Goal: Find specific page/section: Find specific page/section

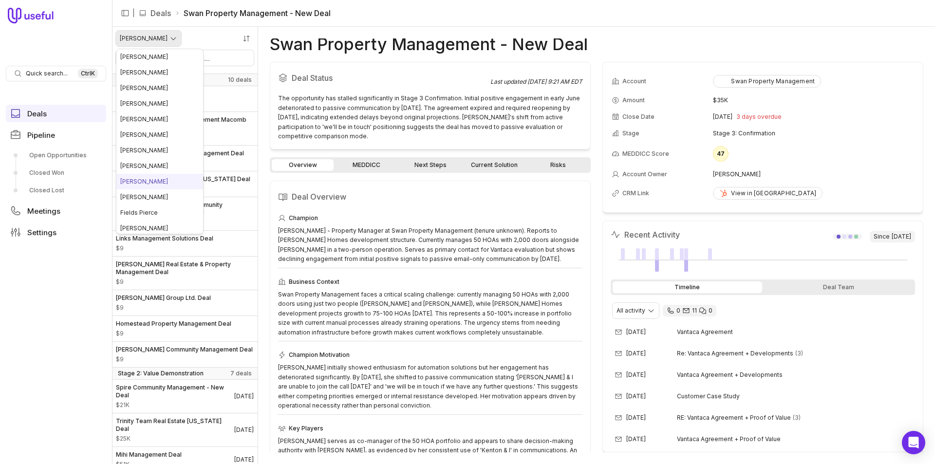
click at [158, 39] on html "Quick search... Ctrl K Deals Pipeline Open Opportunities Closed Won Closed Lost…" at bounding box center [467, 232] width 935 height 464
click at [157, 42] on html "Quick search... Ctrl K Deals Pipeline Open Opportunities Closed Won Closed Lost…" at bounding box center [467, 232] width 935 height 464
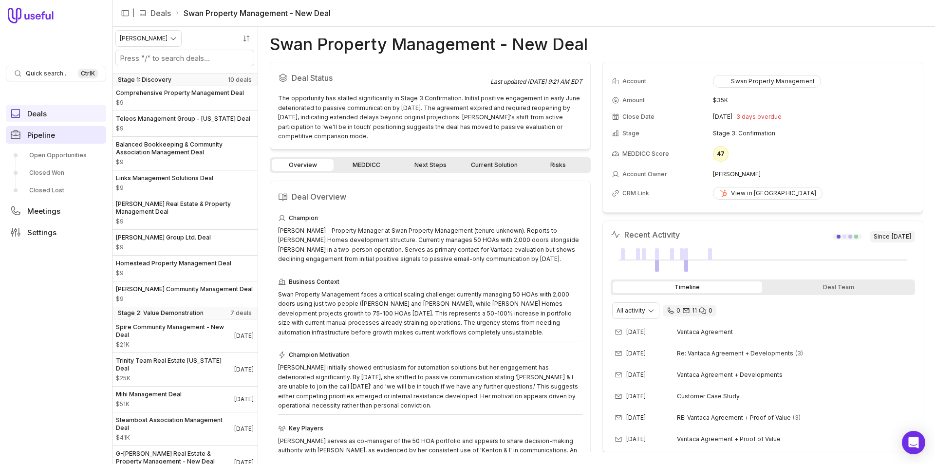
scroll to position [49, 0]
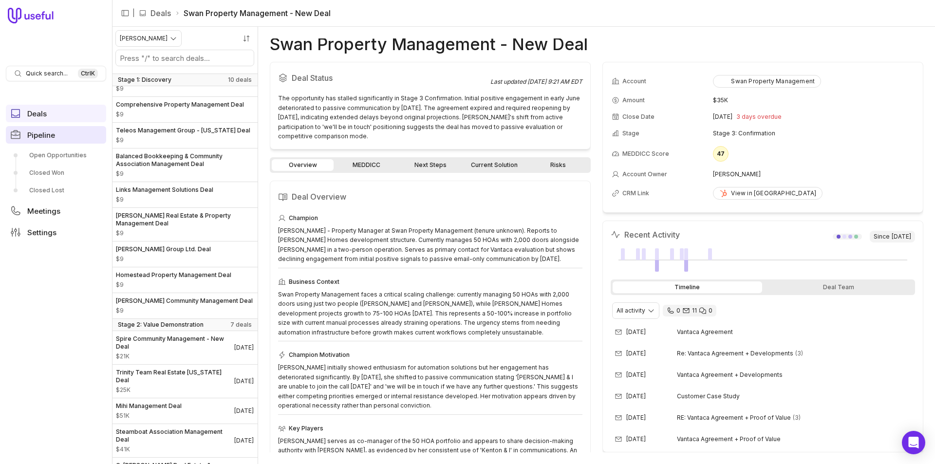
click at [65, 138] on link "Pipeline" at bounding box center [56, 135] width 100 height 18
